Goal: Information Seeking & Learning: Find specific fact

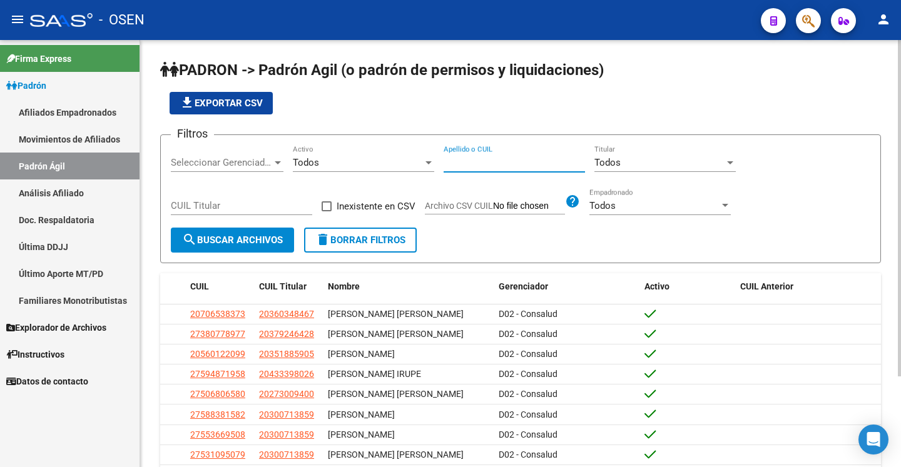
click at [470, 161] on input "Apellido o CUIL" at bounding box center [513, 162] width 141 height 11
paste input "23227002859"
type input "23227002859"
click at [255, 248] on button "search Buscar Archivos" at bounding box center [232, 240] width 123 height 25
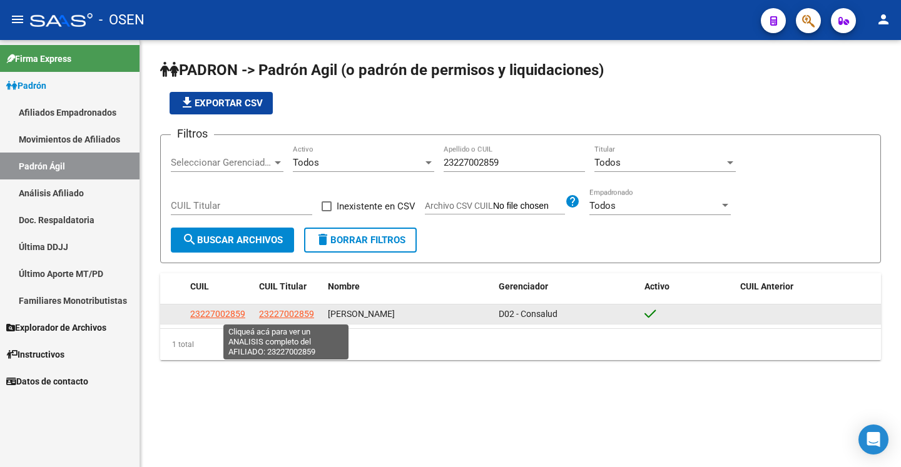
click at [289, 316] on span "23227002859" at bounding box center [286, 314] width 55 height 10
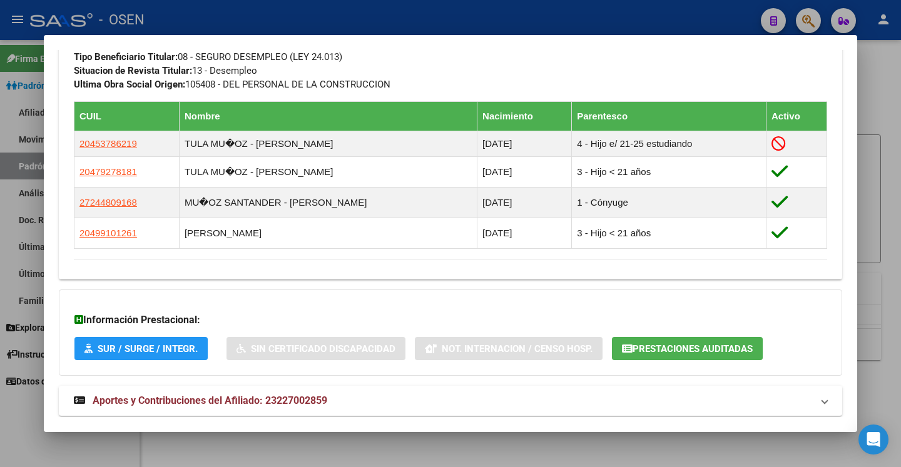
scroll to position [712, 0]
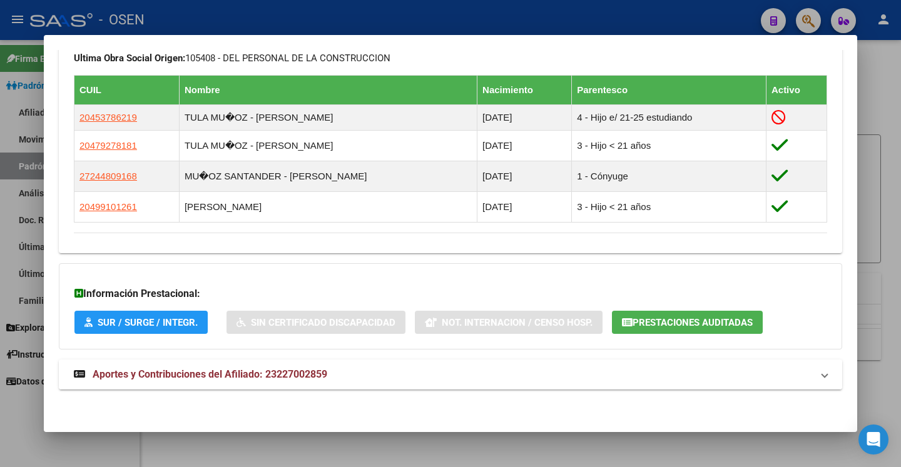
click at [402, 381] on mat-panel-title "Aportes y Contribuciones del Afiliado: 23227002859" at bounding box center [443, 374] width 738 height 15
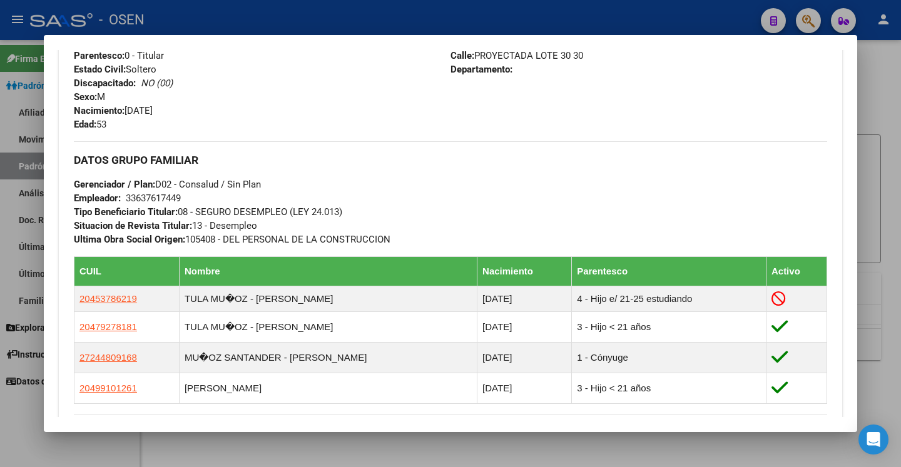
scroll to position [599, 0]
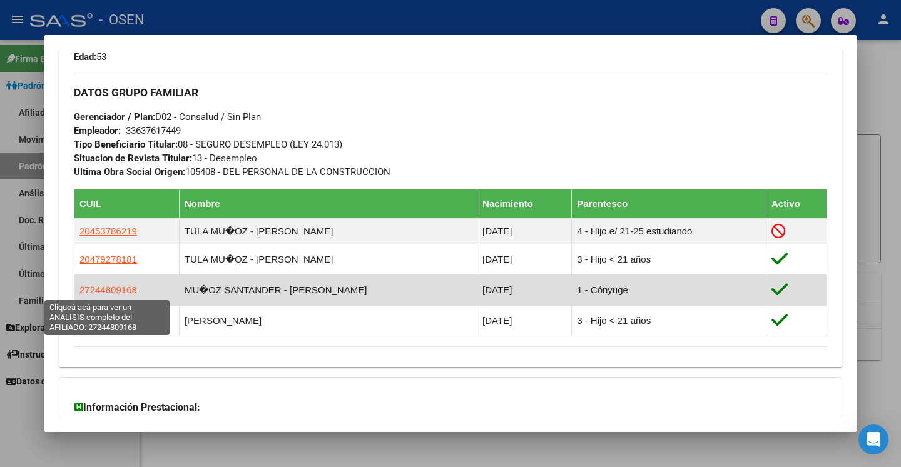
click at [89, 290] on span "27244809168" at bounding box center [108, 290] width 58 height 11
type textarea "27244809168"
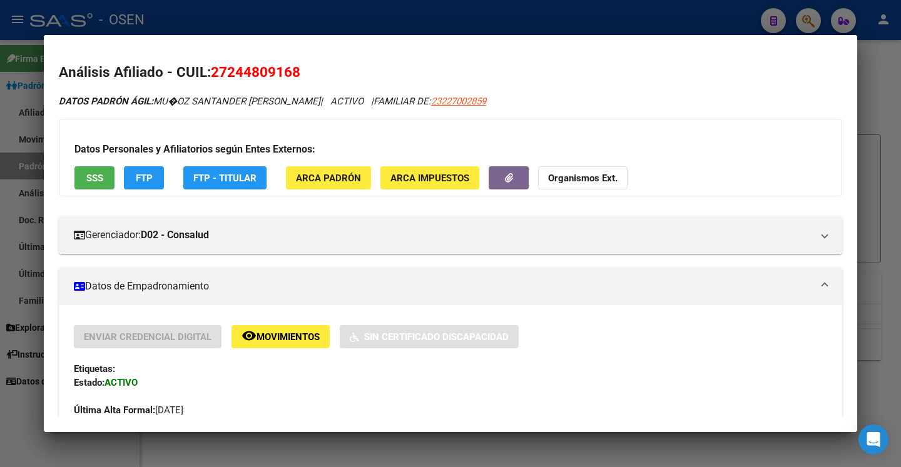
drag, startPoint x: 210, startPoint y: 73, endPoint x: 292, endPoint y: 72, distance: 81.9
click at [292, 72] on span "27244809168" at bounding box center [255, 72] width 89 height 16
copy span "27244809168"
